Goal: Obtain resource: Download file/media

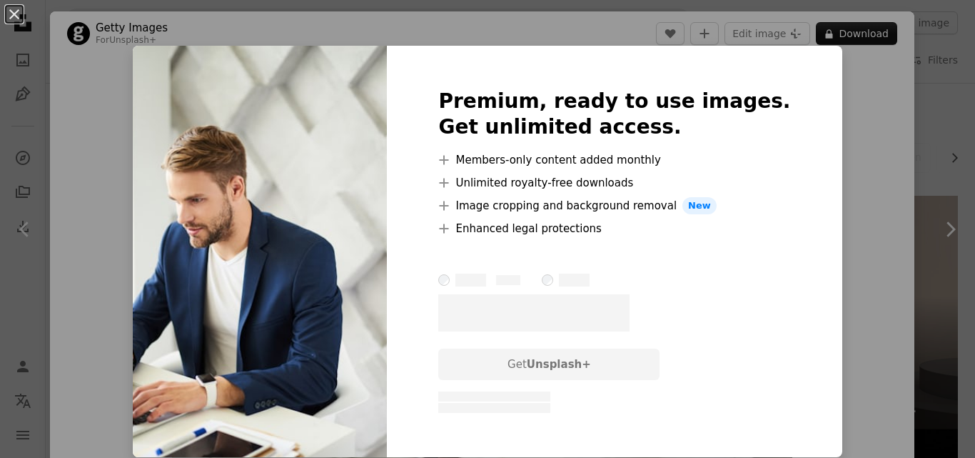
scroll to position [143, 0]
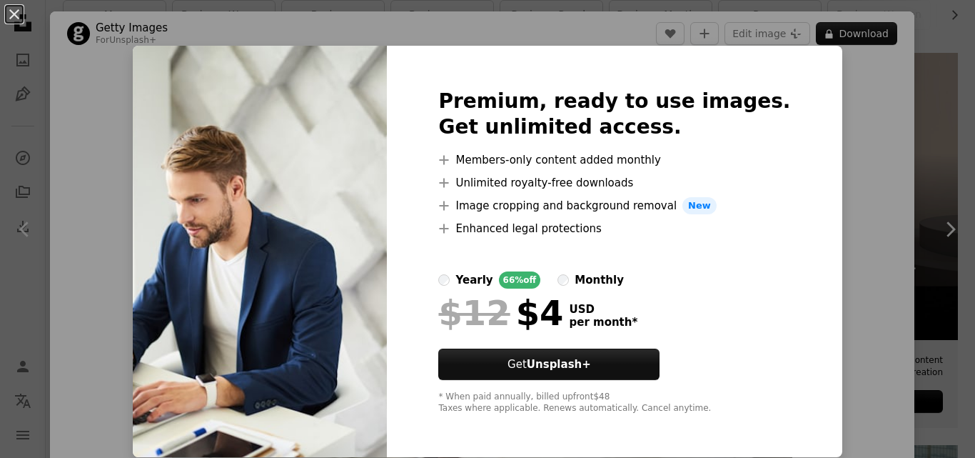
click at [318, 263] on img at bounding box center [260, 251] width 254 height 411
click at [925, 165] on div "An X shape Premium, ready to use images. Get unlimited access. A plus sign Memb…" at bounding box center [487, 229] width 975 height 458
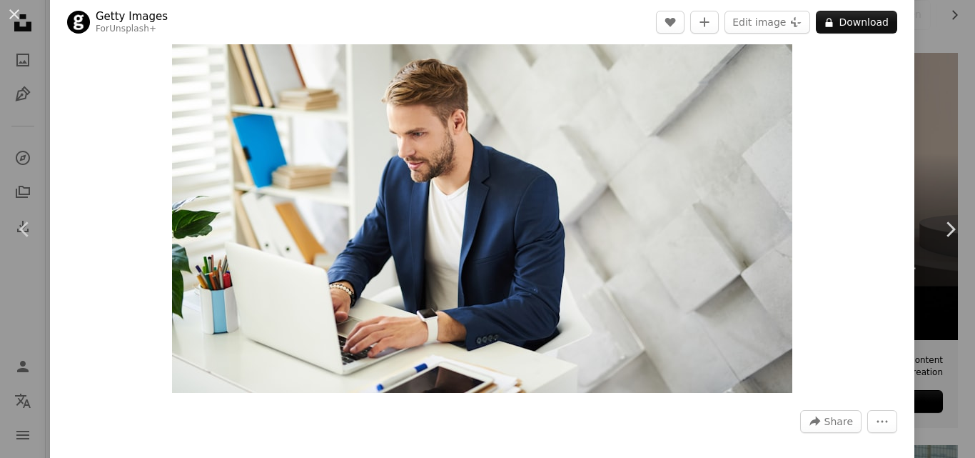
scroll to position [71, 0]
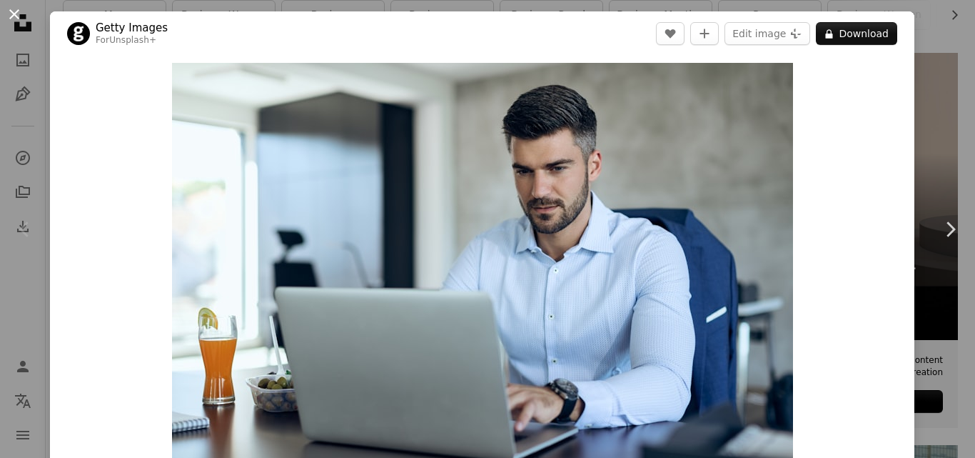
click at [18, 9] on button "An X shape" at bounding box center [14, 14] width 17 height 17
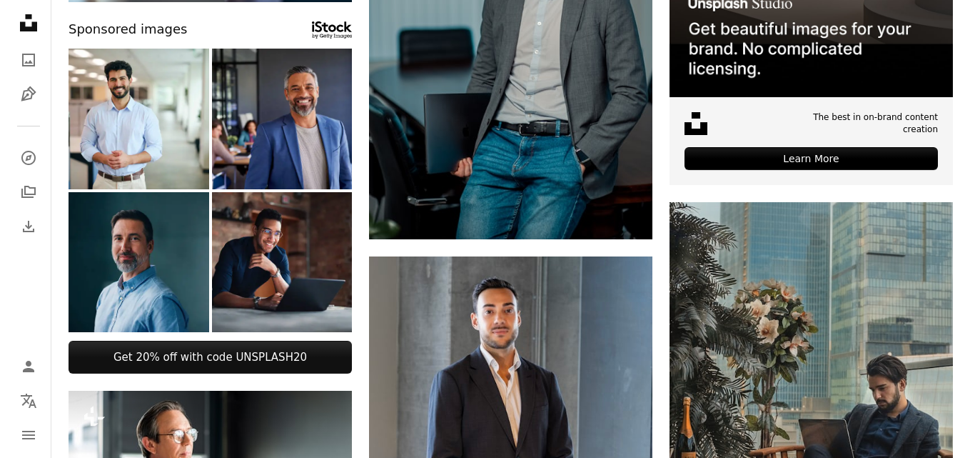
scroll to position [143, 0]
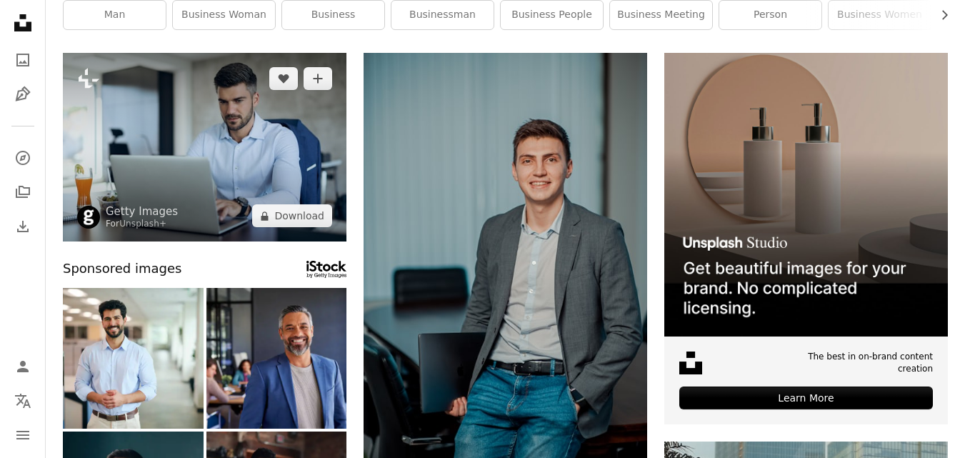
click at [240, 140] on img at bounding box center [204, 147] width 283 height 188
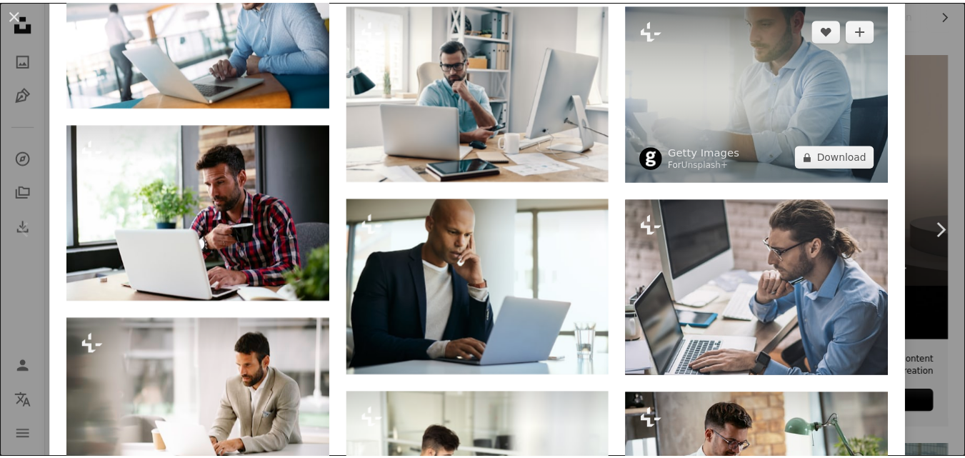
scroll to position [2856, 0]
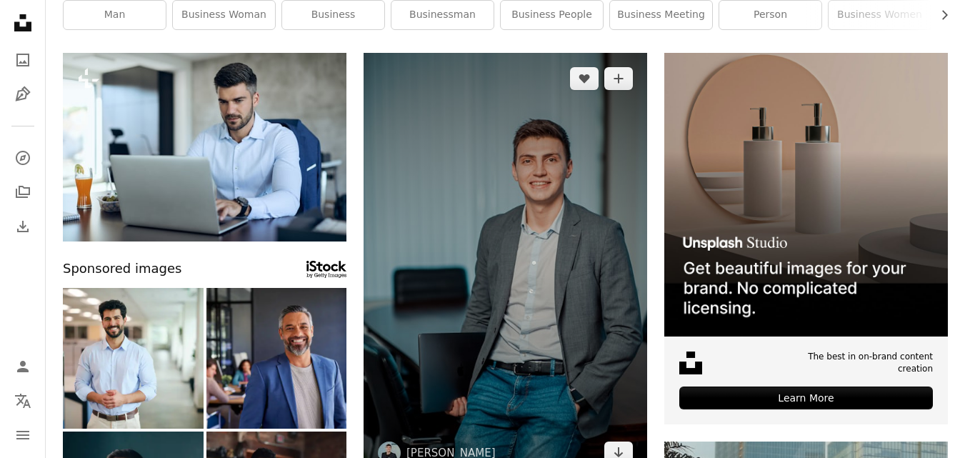
scroll to position [428, 0]
